Goal: Task Accomplishment & Management: Manage account settings

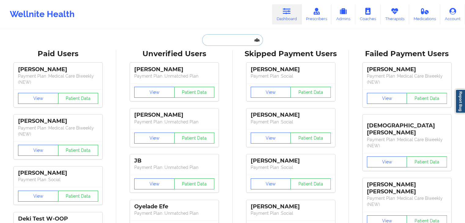
click at [233, 41] on input "text" at bounding box center [232, 40] width 60 height 12
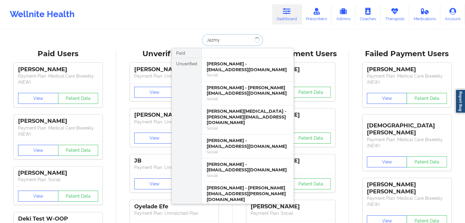
type input "Jazmyn"
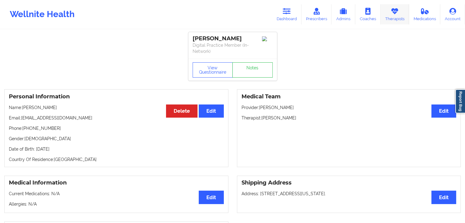
click at [398, 13] on icon at bounding box center [394, 11] width 8 height 7
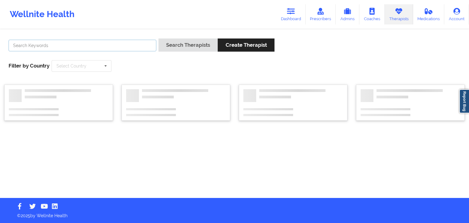
click at [134, 41] on input "text" at bounding box center [83, 46] width 148 height 12
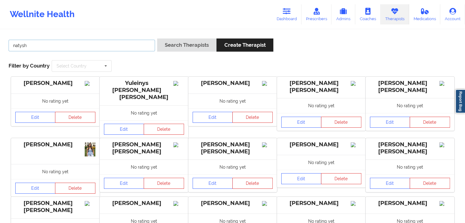
type input "natysh"
click at [157, 38] on button "Search Therapists" at bounding box center [186, 44] width 59 height 13
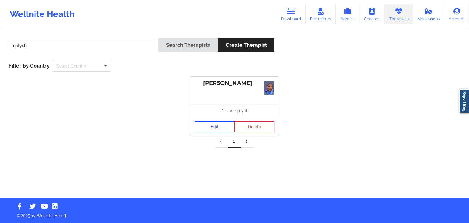
click at [206, 126] on link "Edit" at bounding box center [215, 126] width 40 height 11
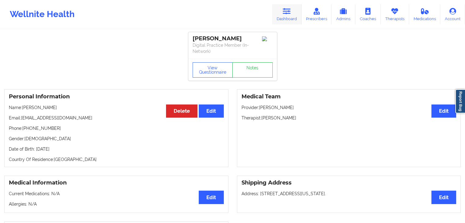
click at [288, 13] on icon at bounding box center [286, 11] width 8 height 7
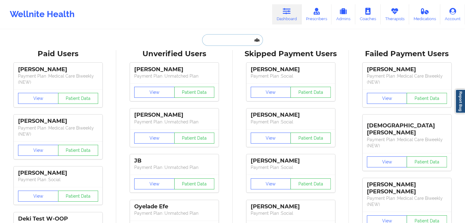
click at [212, 37] on input "text" at bounding box center [232, 40] width 60 height 12
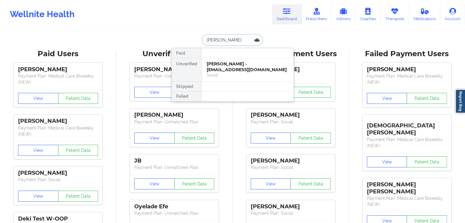
type input "gabriela almanza"
click at [233, 69] on div "Gabriela Almanza - gabbyalmanzahd@gmail.com" at bounding box center [247, 66] width 82 height 11
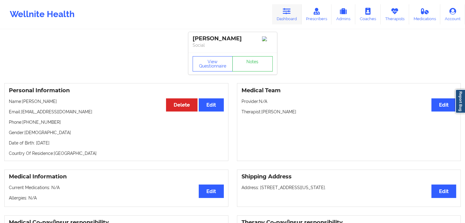
drag, startPoint x: 293, startPoint y: 10, endPoint x: 279, endPoint y: 13, distance: 13.5
click at [293, 10] on link "Dashboard" at bounding box center [286, 14] width 29 height 20
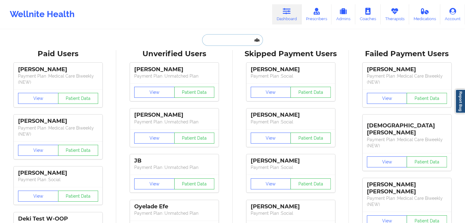
click at [220, 41] on input "text" at bounding box center [232, 40] width 60 height 12
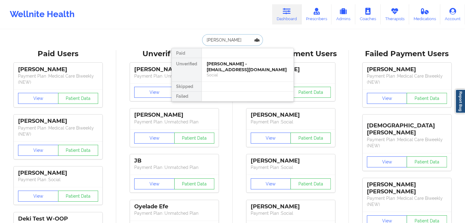
type input "helen paguntalan"
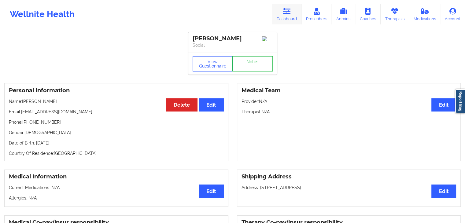
click at [290, 19] on link "Dashboard" at bounding box center [286, 14] width 29 height 20
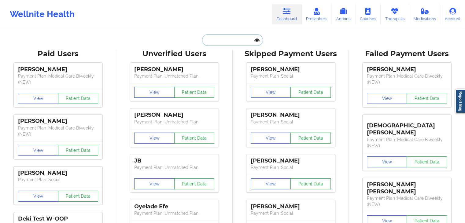
click at [207, 38] on input "text" at bounding box center [232, 40] width 60 height 12
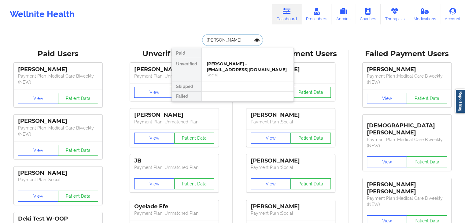
type input "dean unger"
click at [224, 69] on div "Dean Unger - deanur2021@gmail.com" at bounding box center [247, 66] width 82 height 11
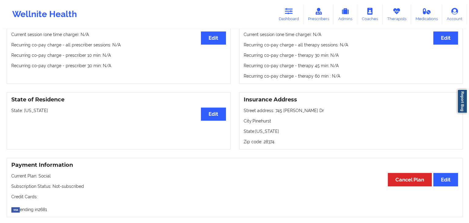
scroll to position [12, 0]
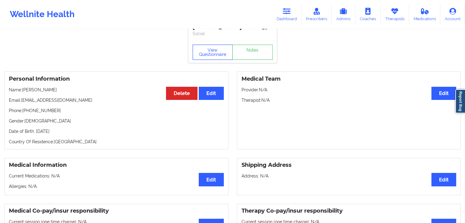
click at [206, 53] on button "View Questionnaire" at bounding box center [212, 52] width 40 height 15
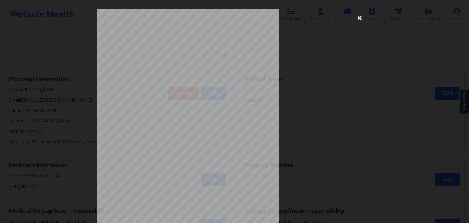
scroll to position [68, 0]
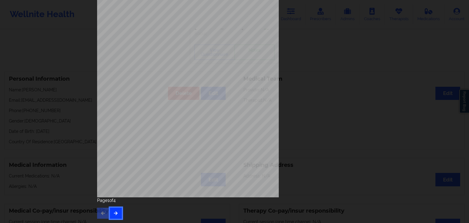
click at [119, 214] on button "button" at bounding box center [116, 213] width 12 height 11
click at [113, 213] on icon "button" at bounding box center [115, 213] width 5 height 4
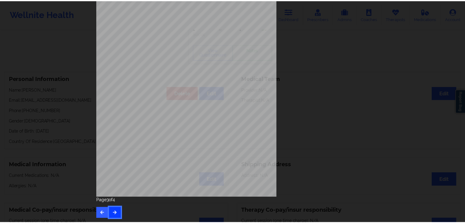
scroll to position [0, 0]
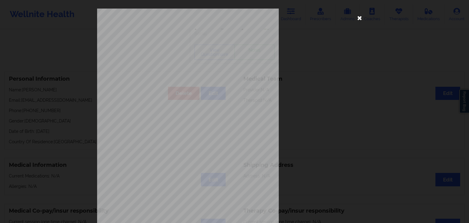
click at [357, 19] on icon at bounding box center [360, 18] width 10 height 10
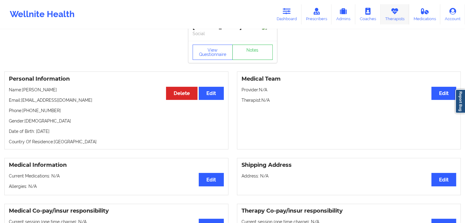
click at [392, 16] on link "Therapists" at bounding box center [394, 14] width 28 height 20
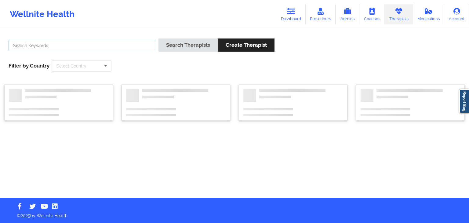
click at [111, 46] on input "text" at bounding box center [83, 46] width 148 height 12
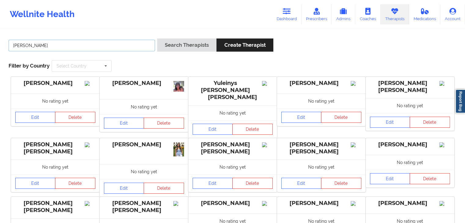
type input "daphne kendricks"
click at [157, 38] on button "Search Therapists" at bounding box center [186, 44] width 59 height 13
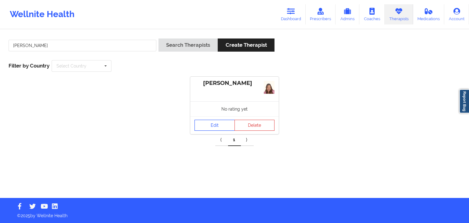
click at [202, 126] on link "Edit" at bounding box center [215, 125] width 40 height 11
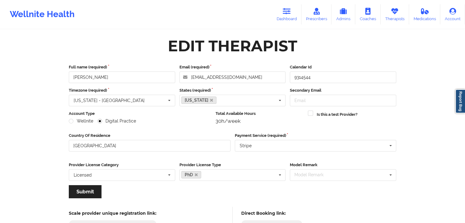
scroll to position [51, 0]
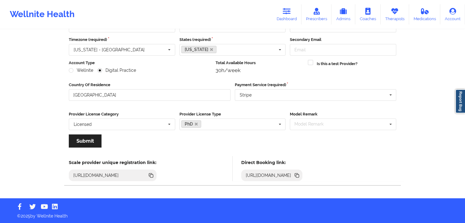
click at [300, 172] on icon at bounding box center [296, 175] width 7 height 7
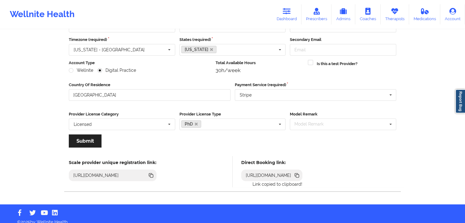
scroll to position [0, 0]
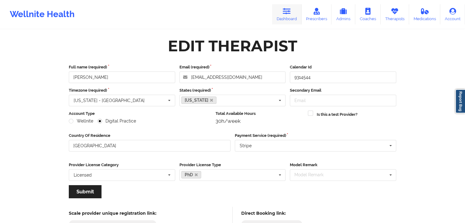
click at [288, 15] on link "Dashboard" at bounding box center [286, 14] width 29 height 20
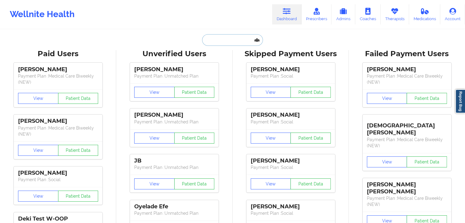
click at [231, 42] on input "text" at bounding box center [232, 40] width 60 height 12
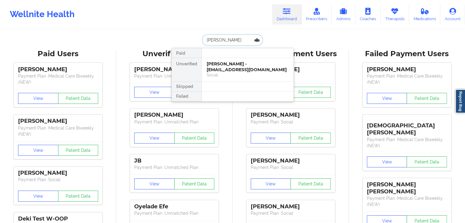
type input "ryan pickering"
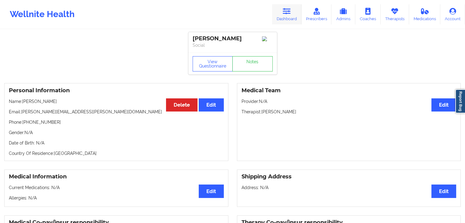
click at [292, 13] on link "Dashboard" at bounding box center [286, 14] width 29 height 20
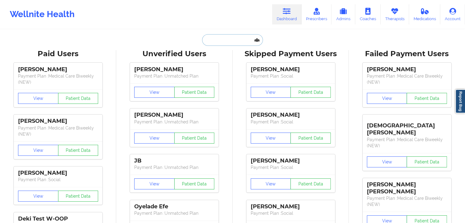
click at [223, 38] on input "text" at bounding box center [232, 40] width 60 height 12
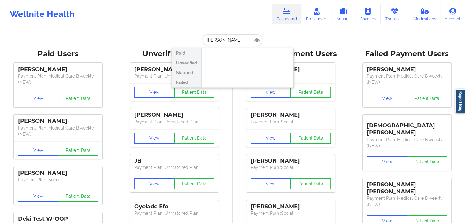
click at [221, 71] on div at bounding box center [247, 73] width 92 height 10
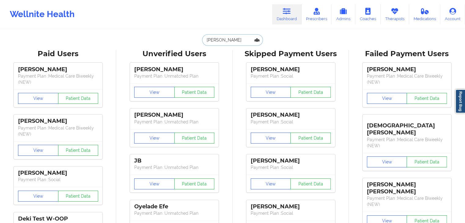
click at [228, 39] on input "aimee orzo" at bounding box center [232, 40] width 60 height 12
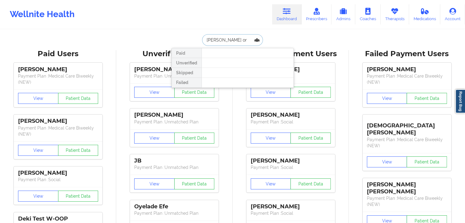
type input "aimee o"
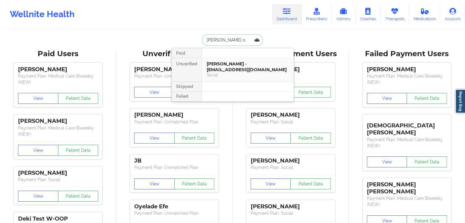
click at [239, 64] on div "Aimee Orozco - jmmonegro@gmail.com" at bounding box center [247, 66] width 82 height 11
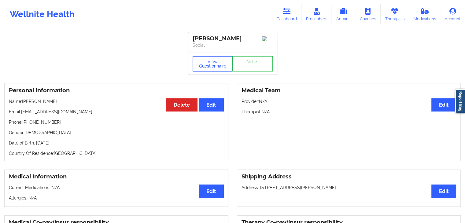
click at [209, 68] on button "View Questionnaire" at bounding box center [212, 63] width 40 height 15
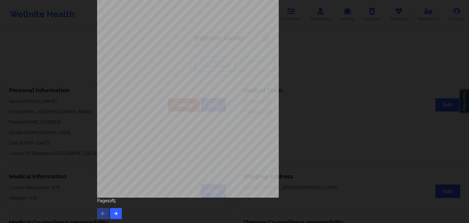
scroll to position [68, 0]
click at [117, 213] on icon "button" at bounding box center [115, 213] width 5 height 4
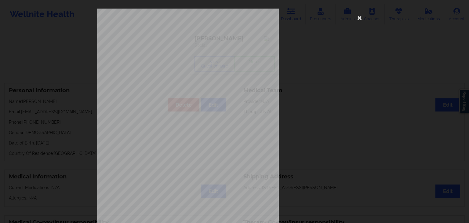
click at [176, 169] on span "have been moving a lot more than usual" at bounding box center [190, 170] width 57 height 3
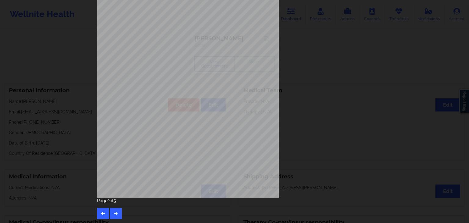
scroll to position [68, 0]
click at [116, 208] on button "button" at bounding box center [116, 213] width 12 height 11
click at [116, 214] on icon "button" at bounding box center [115, 213] width 5 height 4
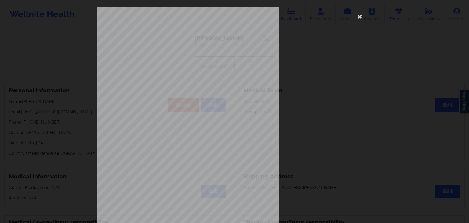
scroll to position [0, 0]
click at [358, 13] on div "Insurance company type details by patient commercial Insurance Member ID for pa…" at bounding box center [234, 137] width 275 height 257
click at [359, 18] on icon at bounding box center [360, 18] width 10 height 10
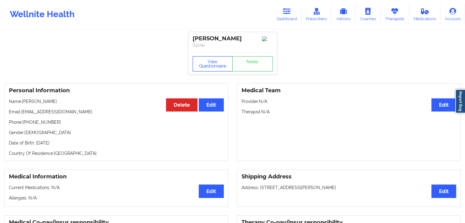
click at [211, 66] on button "View Questionnaire" at bounding box center [212, 63] width 40 height 15
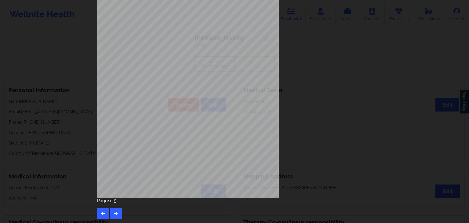
scroll to position [68, 0]
click at [104, 213] on icon "button" at bounding box center [102, 213] width 5 height 4
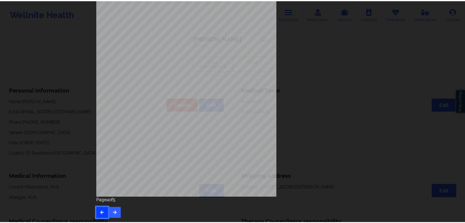
scroll to position [0, 0]
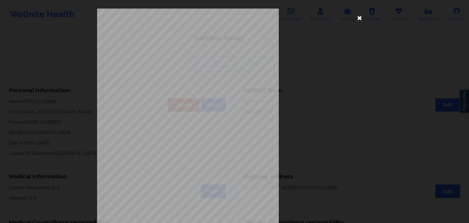
click at [359, 19] on icon at bounding box center [360, 18] width 10 height 10
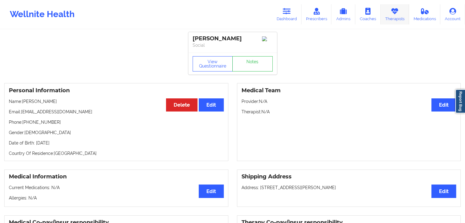
click at [395, 16] on link "Therapists" at bounding box center [394, 14] width 28 height 20
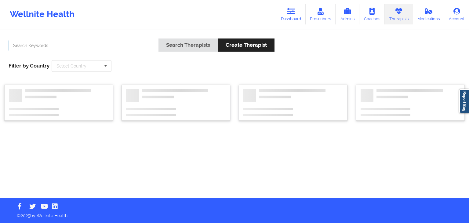
click at [132, 43] on input "text" at bounding box center [83, 46] width 148 height 12
type input "carol osher"
click at [159, 38] on button "Search Therapists" at bounding box center [188, 44] width 59 height 13
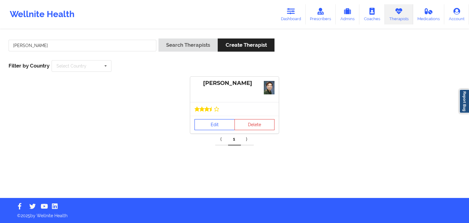
click at [211, 127] on link "Edit" at bounding box center [215, 124] width 40 height 11
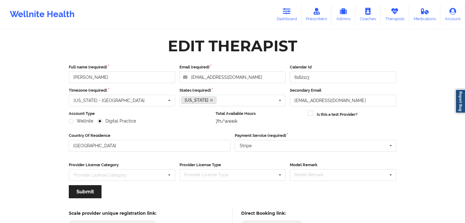
scroll to position [51, 0]
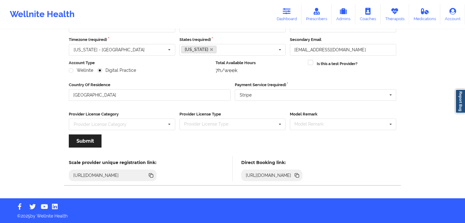
click at [299, 174] on icon at bounding box center [297, 175] width 3 height 3
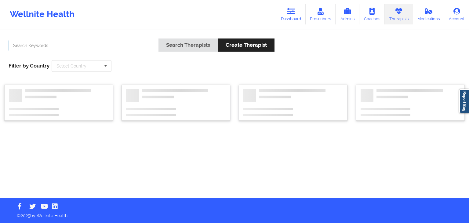
click at [66, 46] on input "text" at bounding box center [83, 46] width 148 height 12
click at [159, 38] on button "Search Therapists" at bounding box center [188, 44] width 59 height 13
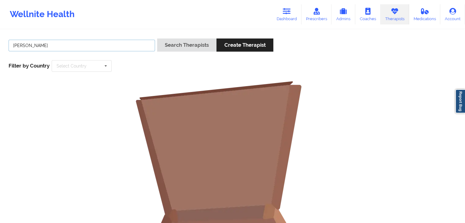
click at [157, 38] on button "Search Therapists" at bounding box center [186, 44] width 59 height 13
type input "margaret fields"
click at [191, 47] on button "Search Therapists" at bounding box center [186, 44] width 59 height 13
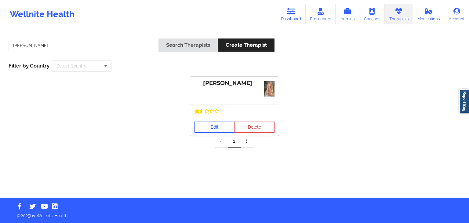
click at [215, 124] on link "Edit" at bounding box center [215, 127] width 40 height 11
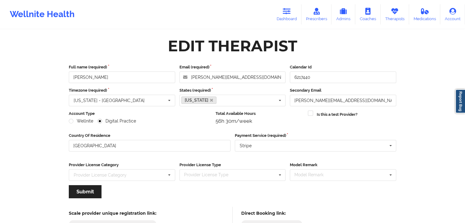
scroll to position [51, 0]
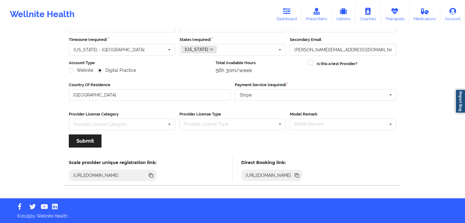
click at [298, 174] on icon at bounding box center [296, 174] width 3 height 3
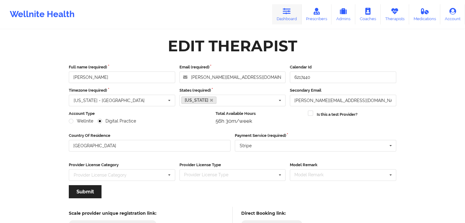
click at [288, 16] on link "Dashboard" at bounding box center [286, 14] width 29 height 20
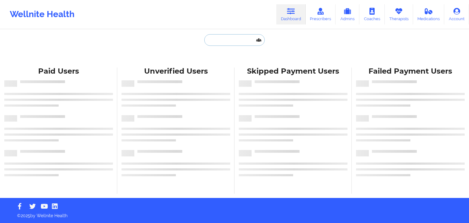
click at [236, 39] on input "text" at bounding box center [234, 40] width 60 height 12
type input "o"
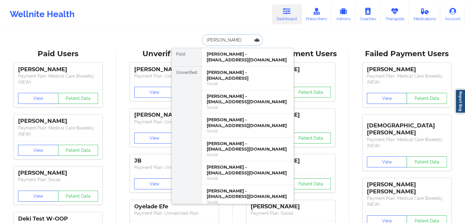
type input "[PERSON_NAME]"
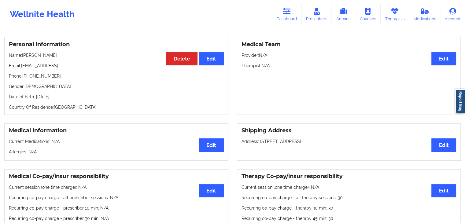
scroll to position [43, 0]
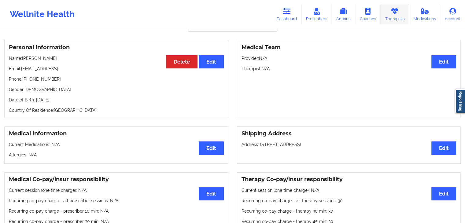
click at [391, 18] on link "Therapists" at bounding box center [394, 14] width 28 height 20
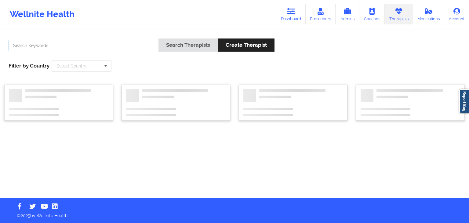
click at [99, 40] on input "text" at bounding box center [83, 46] width 148 height 12
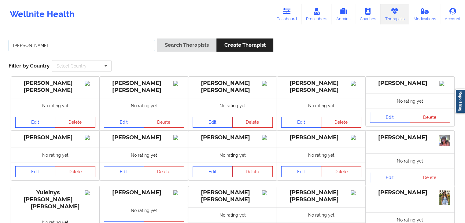
click at [157, 38] on button "Search Therapists" at bounding box center [186, 44] width 59 height 13
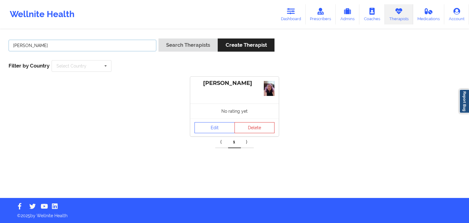
click at [159, 38] on button "Search Therapists" at bounding box center [188, 44] width 59 height 13
click at [88, 46] on input "[PERSON_NAME]" at bounding box center [83, 46] width 148 height 12
type input "A"
click at [159, 38] on button "Search Therapists" at bounding box center [188, 44] width 59 height 13
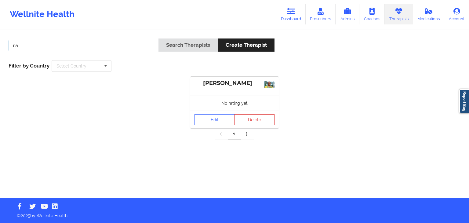
type input "n"
click at [159, 38] on button "Search Therapists" at bounding box center [188, 44] width 59 height 13
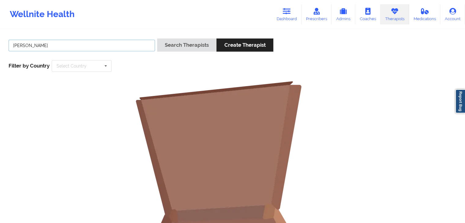
click at [157, 38] on button "Search Therapists" at bounding box center [186, 44] width 59 height 13
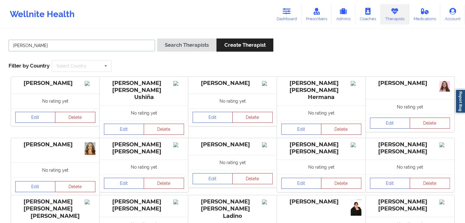
click at [157, 38] on button "Search Therapists" at bounding box center [186, 44] width 59 height 13
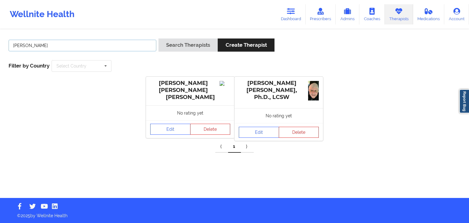
type input "[PERSON_NAME]"
click at [159, 38] on button "Search Therapists" at bounding box center [188, 44] width 59 height 13
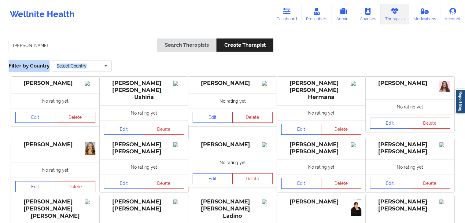
drag, startPoint x: 461, startPoint y: 41, endPoint x: 468, endPoint y: 65, distance: 25.1
click at [465, 65] on html "Wellnite Health Dashboard Prescribers Admins Coaches Therapists Medications Acc…" at bounding box center [232, 111] width 465 height 223
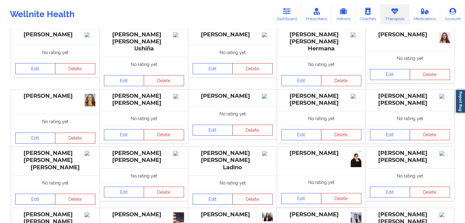
scroll to position [47, 0]
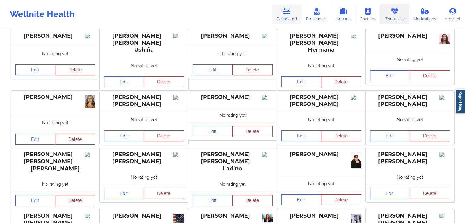
click at [292, 9] on link "Dashboard" at bounding box center [286, 14] width 29 height 20
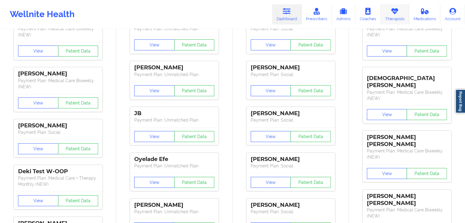
click at [395, 9] on icon at bounding box center [394, 11] width 8 height 7
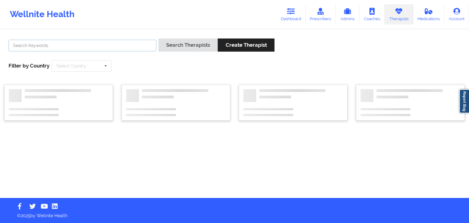
click at [111, 50] on input "text" at bounding box center [83, 46] width 148 height 12
click at [159, 38] on button "Search Therapists" at bounding box center [188, 44] width 59 height 13
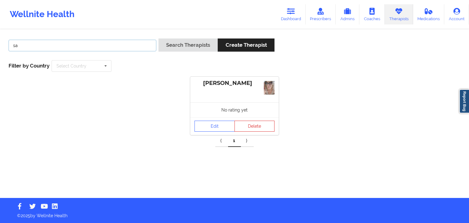
type input "s"
type input "[PERSON_NAME]"
click at [159, 38] on button "Search Therapists" at bounding box center [188, 44] width 59 height 13
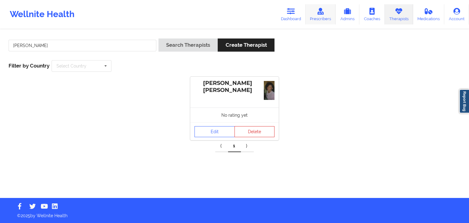
click at [334, 16] on link "Prescribers" at bounding box center [321, 14] width 30 height 20
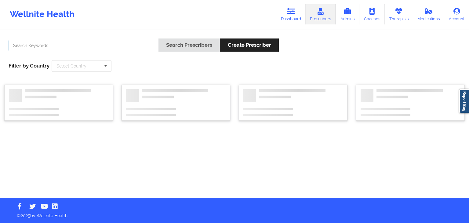
click at [31, 49] on input "text" at bounding box center [83, 46] width 148 height 12
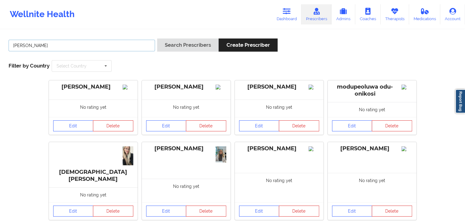
click at [157, 38] on button "Search Prescribers" at bounding box center [187, 44] width 61 height 13
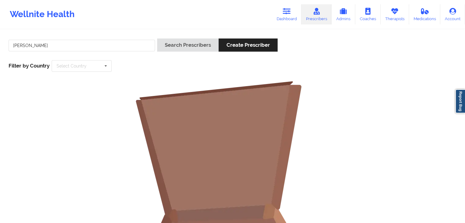
click at [60, 36] on div "[PERSON_NAME] Search Prescribers Create Prescriber Filter by Country Select Cou…" at bounding box center [232, 55] width 456 height 42
click at [60, 43] on input "[PERSON_NAME]" at bounding box center [82, 46] width 146 height 12
type input "crystal"
click at [157, 38] on button "Search Prescribers" at bounding box center [187, 44] width 61 height 13
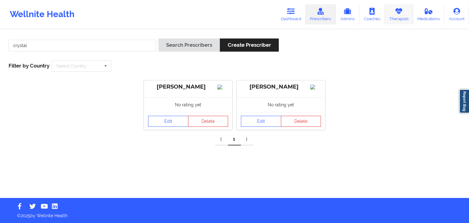
click at [398, 9] on icon at bounding box center [399, 11] width 8 height 7
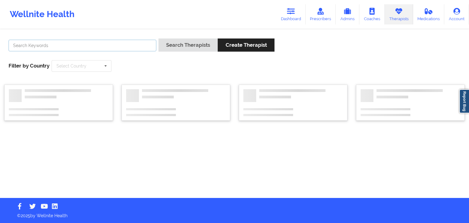
click at [49, 44] on input "text" at bounding box center [83, 46] width 148 height 12
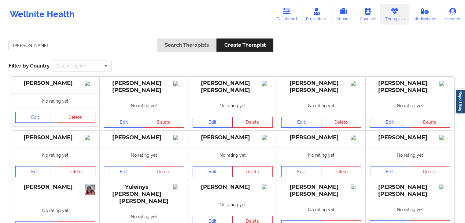
click at [157, 38] on button "Search Therapists" at bounding box center [186, 44] width 59 height 13
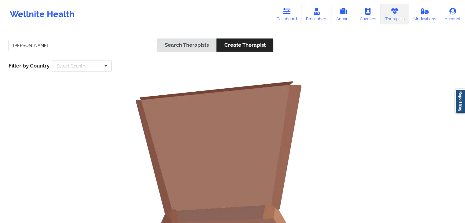
click at [41, 46] on input "[PERSON_NAME]" at bounding box center [82, 46] width 146 height 12
click at [157, 38] on button "Search Therapists" at bounding box center [186, 44] width 59 height 13
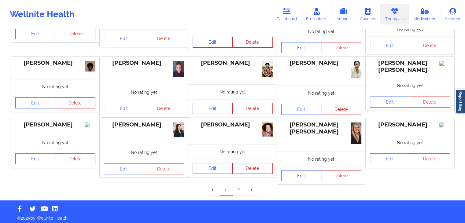
scroll to position [144, 0]
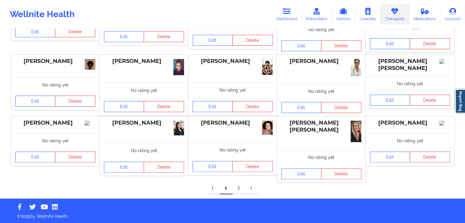
click at [235, 187] on link "2" at bounding box center [238, 188] width 13 height 12
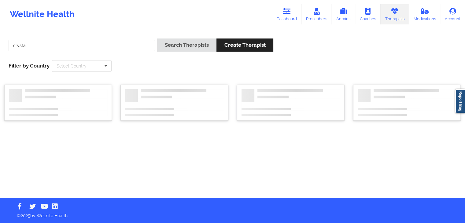
scroll to position [0, 0]
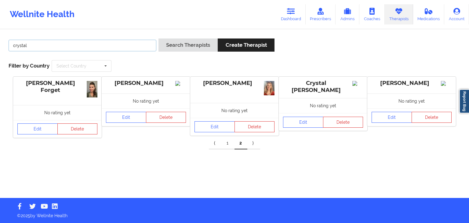
click at [114, 42] on input "crystal" at bounding box center [83, 46] width 148 height 12
type input "[PERSON_NAME]"
click at [159, 38] on button "Search Therapists" at bounding box center [188, 44] width 59 height 13
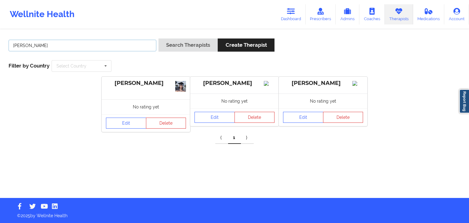
drag, startPoint x: 44, startPoint y: 45, endPoint x: 8, endPoint y: 45, distance: 36.0
click at [8, 45] on div "[PERSON_NAME]" at bounding box center [82, 46] width 152 height 17
click at [319, 14] on icon at bounding box center [321, 11] width 8 height 7
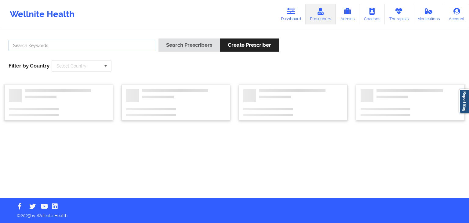
click at [28, 45] on input "text" at bounding box center [83, 46] width 148 height 12
paste input "[PERSON_NAME]"
type input "[PERSON_NAME]"
click at [159, 38] on button "Search Prescribers" at bounding box center [189, 44] width 61 height 13
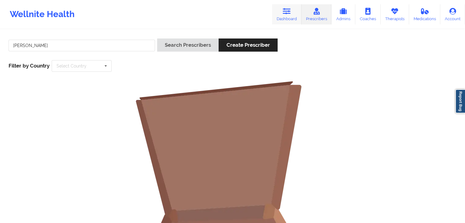
click at [286, 13] on icon at bounding box center [286, 11] width 8 height 7
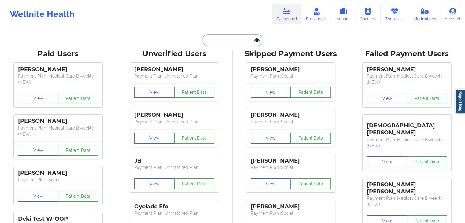
click at [215, 43] on input "text" at bounding box center [232, 40] width 60 height 12
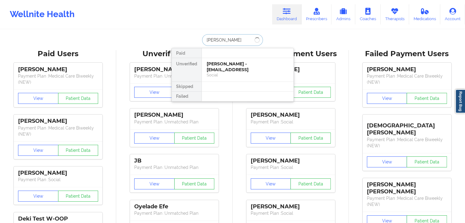
type input "[PERSON_NAME]"
click at [232, 68] on div "[PERSON_NAME] - [EMAIL_ADDRESS][DOMAIN_NAME]" at bounding box center [247, 66] width 82 height 11
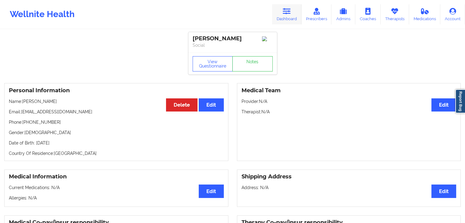
click at [290, 13] on icon at bounding box center [286, 11] width 8 height 7
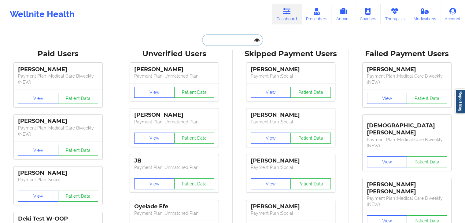
click at [213, 42] on input "text" at bounding box center [232, 40] width 60 height 12
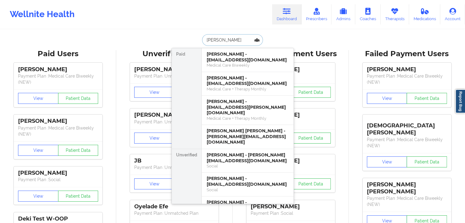
type input "[PERSON_NAME]"
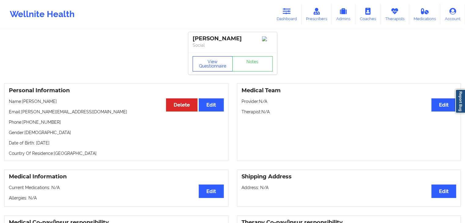
click at [219, 64] on button "View Questionnaire" at bounding box center [212, 63] width 40 height 15
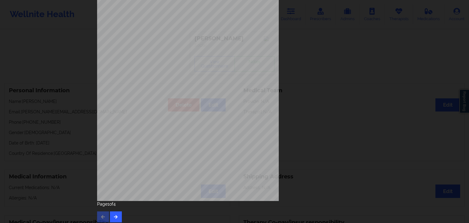
scroll to position [68, 0]
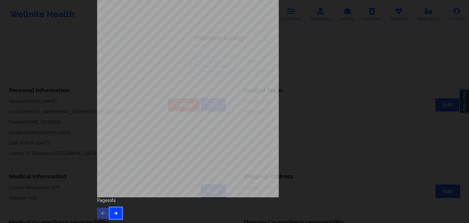
click at [113, 211] on icon "button" at bounding box center [115, 213] width 5 height 4
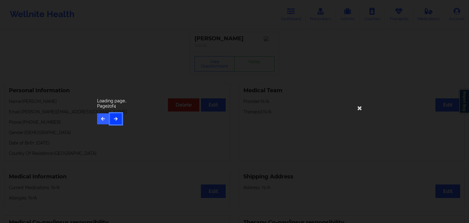
scroll to position [0, 0]
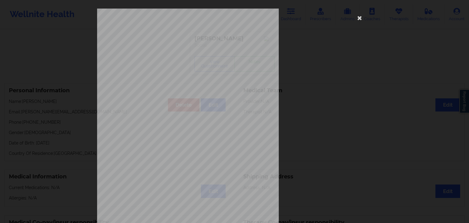
click at [171, 171] on span "have been moving a lot more than usual" at bounding box center [190, 170] width 57 height 3
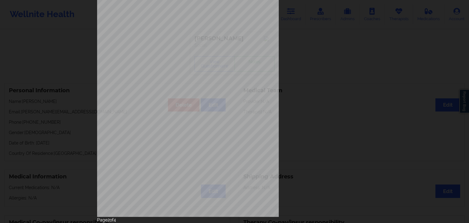
scroll to position [61, 0]
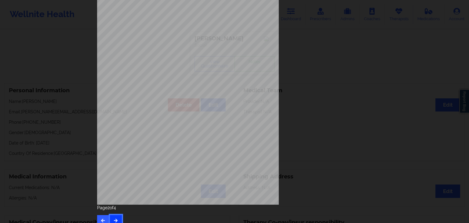
click at [115, 218] on icon "button" at bounding box center [115, 220] width 5 height 4
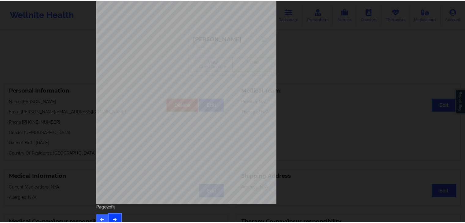
scroll to position [0, 0]
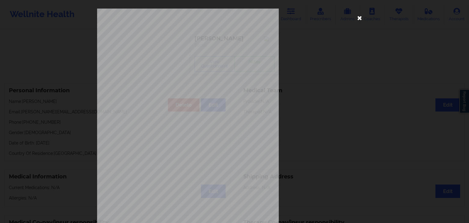
click at [359, 16] on icon at bounding box center [360, 18] width 10 height 10
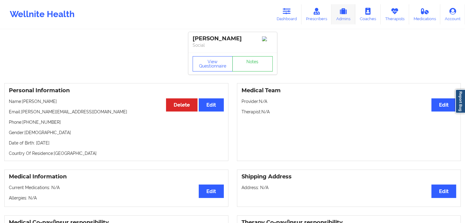
drag, startPoint x: 395, startPoint y: 22, endPoint x: 356, endPoint y: 16, distance: 39.9
click at [395, 22] on link "Therapists" at bounding box center [394, 14] width 28 height 20
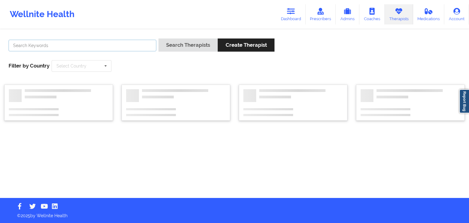
click at [128, 43] on input "text" at bounding box center [83, 46] width 148 height 12
type input "anais qui"
click at [159, 38] on button "Search Therapists" at bounding box center [188, 44] width 59 height 13
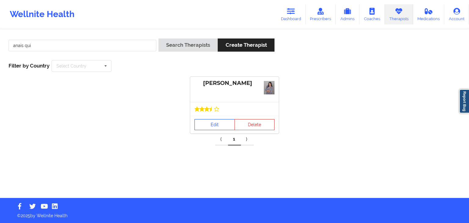
click at [216, 122] on link "Edit" at bounding box center [215, 124] width 40 height 11
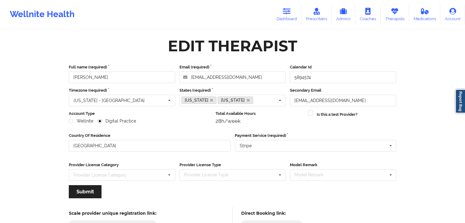
scroll to position [51, 0]
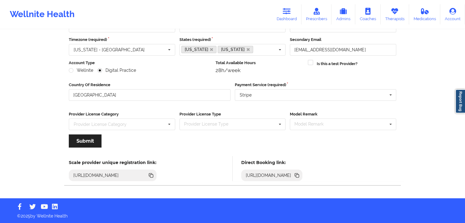
click at [299, 176] on icon at bounding box center [297, 175] width 3 height 3
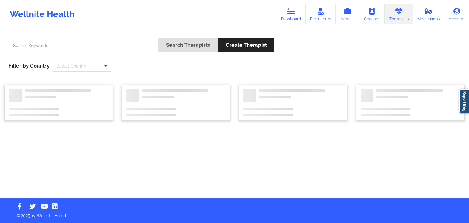
click at [64, 44] on input "text" at bounding box center [83, 46] width 148 height 12
type input "w"
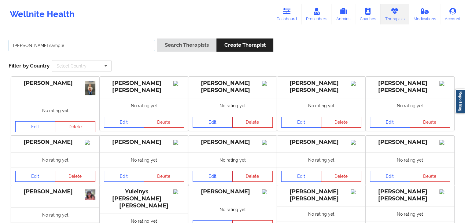
type input "[PERSON_NAME] sample"
click at [157, 38] on button "Search Therapists" at bounding box center [186, 44] width 59 height 13
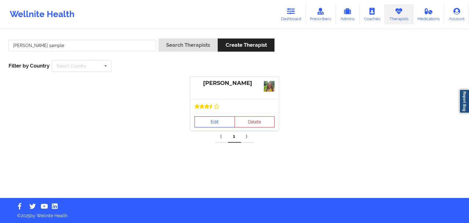
click at [204, 124] on link "Edit" at bounding box center [215, 121] width 40 height 11
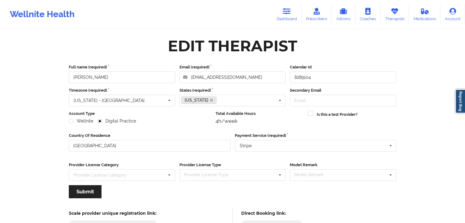
scroll to position [51, 0]
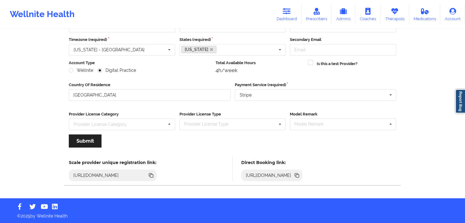
click at [298, 175] on icon at bounding box center [296, 174] width 3 height 3
click at [283, 13] on icon at bounding box center [286, 11] width 8 height 7
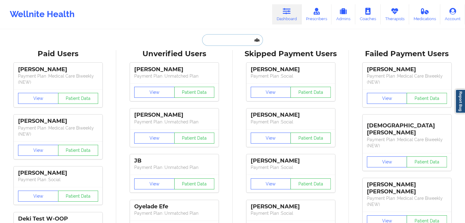
click at [243, 40] on input "text" at bounding box center [232, 40] width 60 height 12
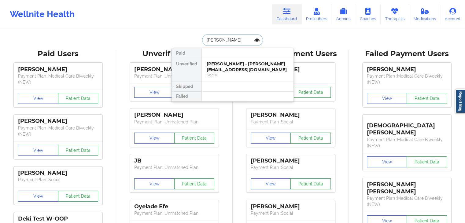
type input "[PERSON_NAME]"
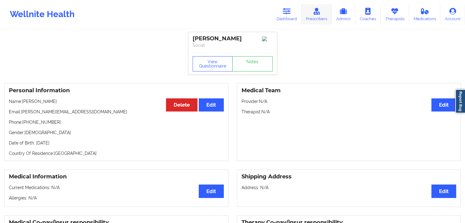
drag, startPoint x: 394, startPoint y: 14, endPoint x: 327, endPoint y: 17, distance: 67.6
click at [394, 14] on icon at bounding box center [394, 11] width 8 height 7
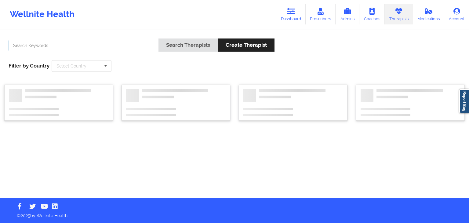
click at [106, 47] on input "text" at bounding box center [83, 46] width 148 height 12
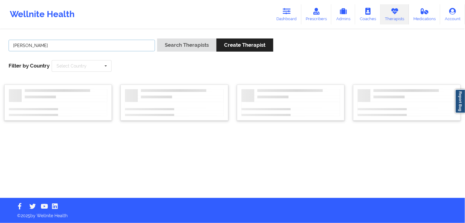
type input "[PERSON_NAME]"
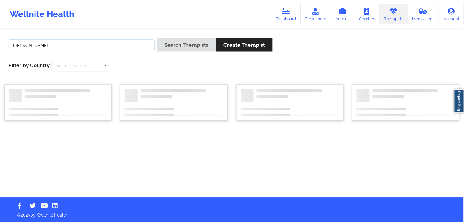
click at [157, 38] on button "Search Therapists" at bounding box center [186, 44] width 59 height 13
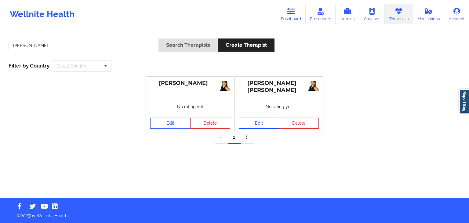
click at [254, 122] on link "Edit" at bounding box center [259, 123] width 40 height 11
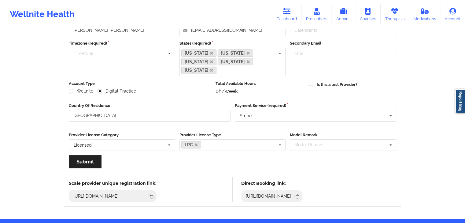
scroll to position [67, 0]
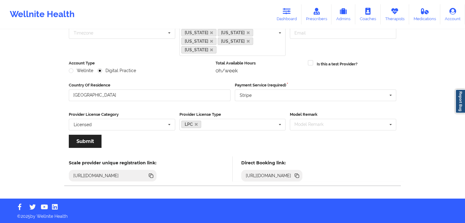
click at [298, 175] on icon at bounding box center [296, 174] width 3 height 3
drag, startPoint x: 391, startPoint y: 16, endPoint x: 395, endPoint y: 17, distance: 4.3
click at [391, 16] on link "Therapists" at bounding box center [394, 14] width 28 height 20
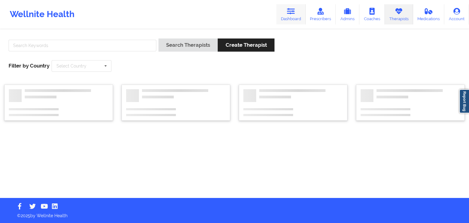
click at [297, 14] on link "Dashboard" at bounding box center [290, 14] width 29 height 20
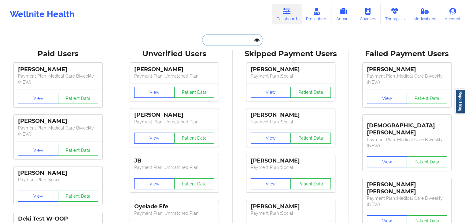
click at [244, 37] on input "text" at bounding box center [232, 40] width 60 height 12
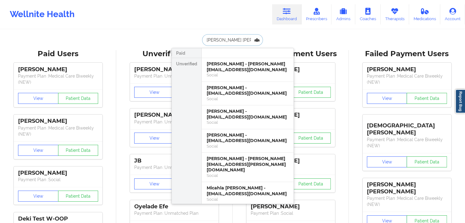
type input "[PERSON_NAME] [PERSON_NAME]"
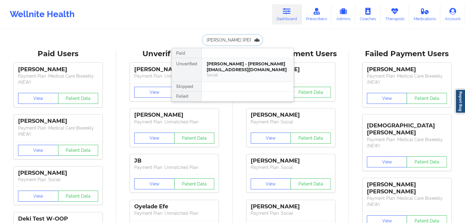
click at [239, 63] on div "[PERSON_NAME] - [PERSON_NAME][EMAIL_ADDRESS][DOMAIN_NAME]" at bounding box center [247, 66] width 82 height 11
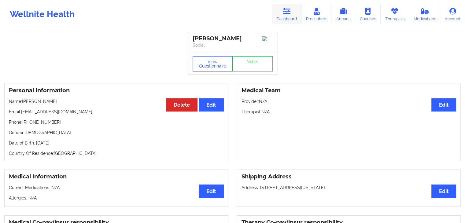
click at [290, 12] on icon at bounding box center [286, 11] width 8 height 7
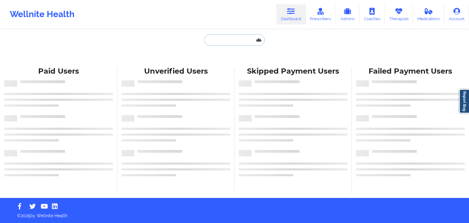
click at [218, 39] on input "text" at bounding box center [234, 40] width 60 height 12
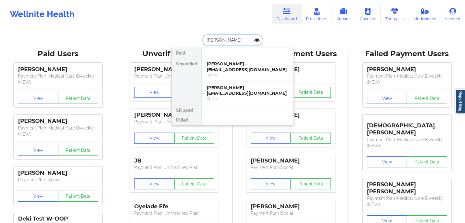
type input "michah wallace"
